Goal: Transaction & Acquisition: Purchase product/service

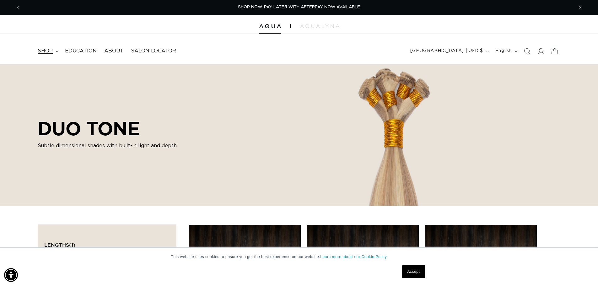
click at [49, 52] on span "shop" at bounding box center [45, 51] width 15 height 7
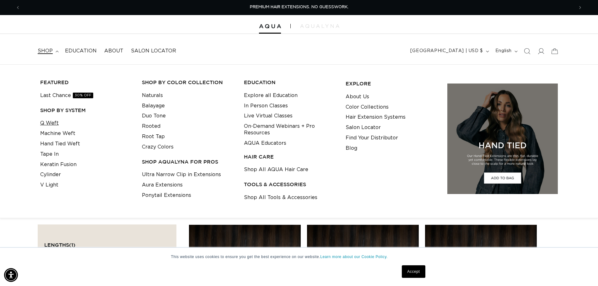
click at [55, 124] on link "Q Weft" at bounding box center [49, 123] width 19 height 10
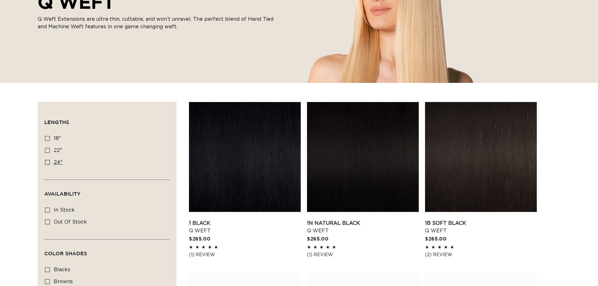
scroll to position [125, 0]
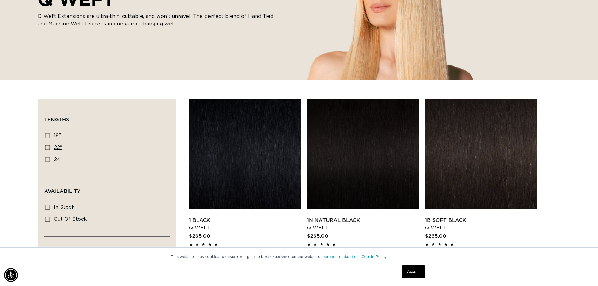
click at [48, 147] on icon at bounding box center [47, 147] width 5 height 5
click at [48, 147] on input "22" 22" (5 products)" at bounding box center [47, 147] width 5 height 5
checkbox input "true"
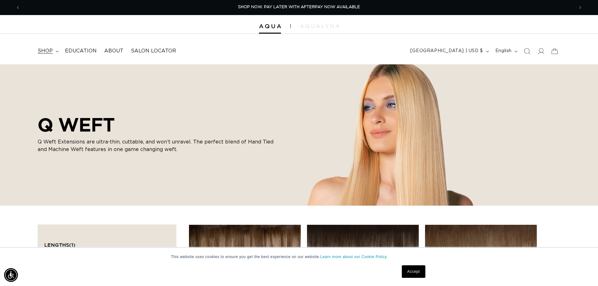
click at [51, 48] on span "shop" at bounding box center [45, 51] width 15 height 7
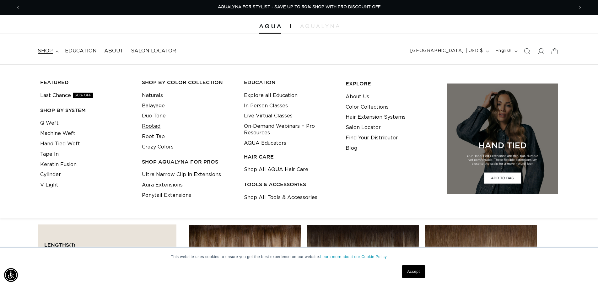
click at [154, 127] on link "Rooted" at bounding box center [151, 126] width 19 height 10
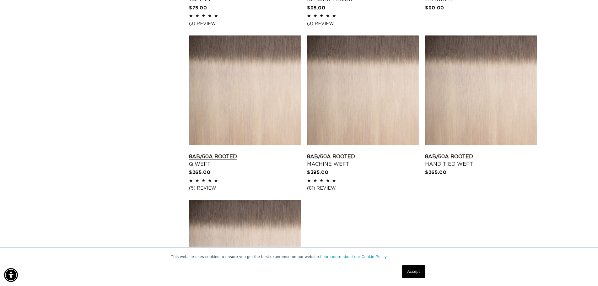
scroll to position [0, 1106]
click at [219, 158] on link "8AB/60A Rooted Q Weft" at bounding box center [245, 160] width 112 height 15
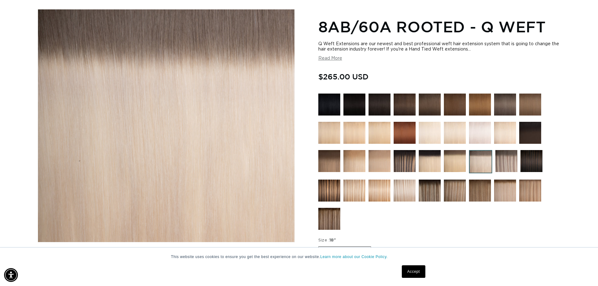
scroll to position [125, 0]
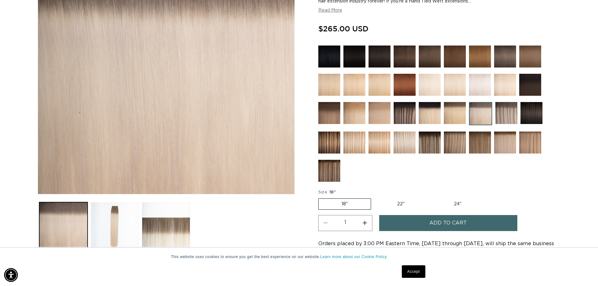
click at [367, 205] on label "18" Variant sold out or unavailable" at bounding box center [344, 203] width 53 height 11
click at [320, 197] on input "18" Variant sold out or unavailable" at bounding box center [320, 197] width 0 height 0
click at [397, 203] on label "22" Variant sold out or unavailable" at bounding box center [400, 204] width 53 height 11
click at [374, 197] on input "22" Variant sold out or unavailable" at bounding box center [374, 197] width 0 height 0
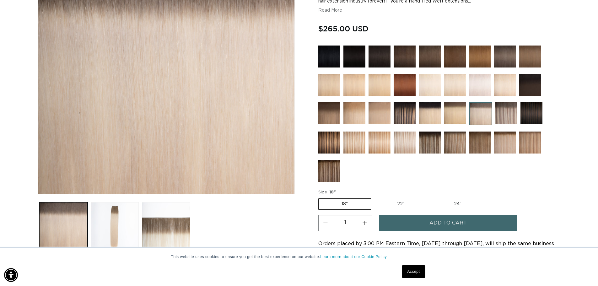
radio input "true"
click at [364, 221] on button "Increase quantity for 8AB/60A Rooted - Q Weft" at bounding box center [365, 223] width 14 height 16
type input "2"
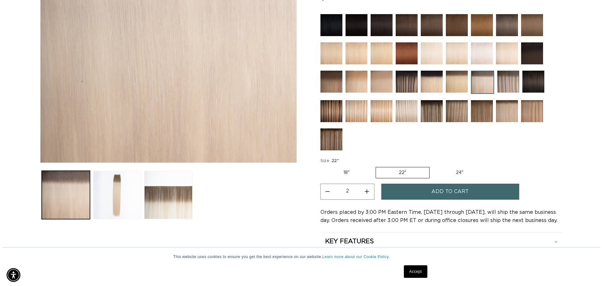
scroll to position [0, 553]
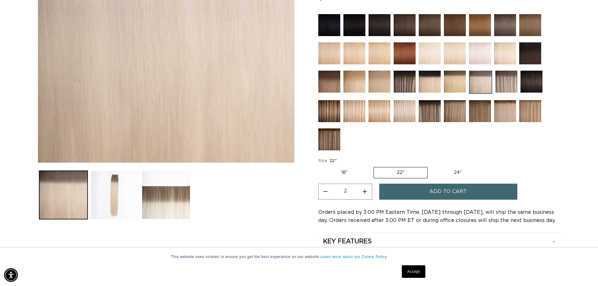
click at [455, 193] on span "Add to cart" at bounding box center [447, 192] width 37 height 16
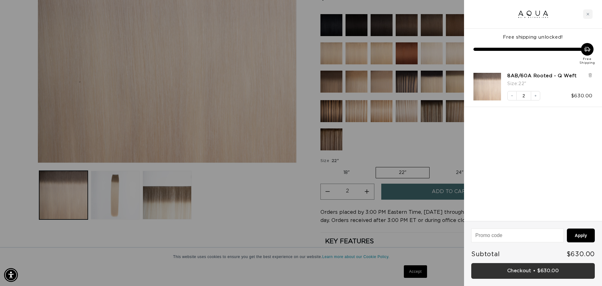
scroll to position [0, 0]
click at [543, 271] on link "Checkout • $630.00" at bounding box center [534, 271] width 124 height 16
